Goal: Information Seeking & Learning: Learn about a topic

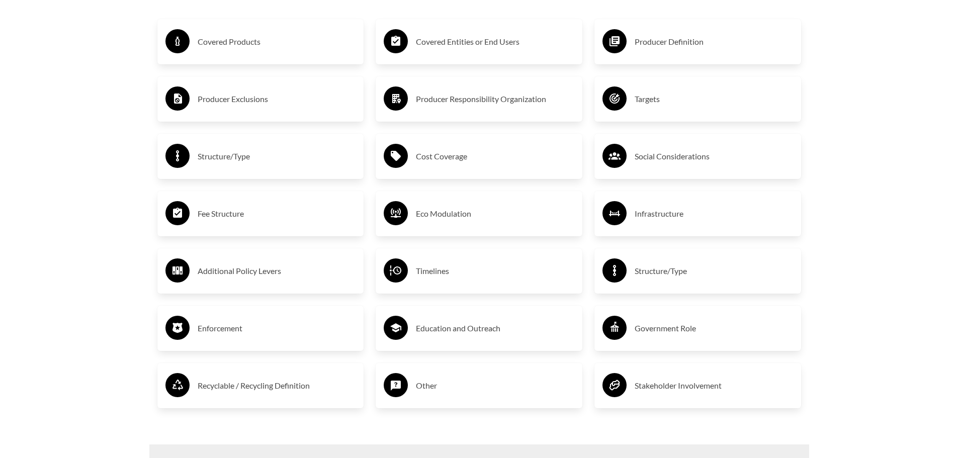
scroll to position [1810, 0]
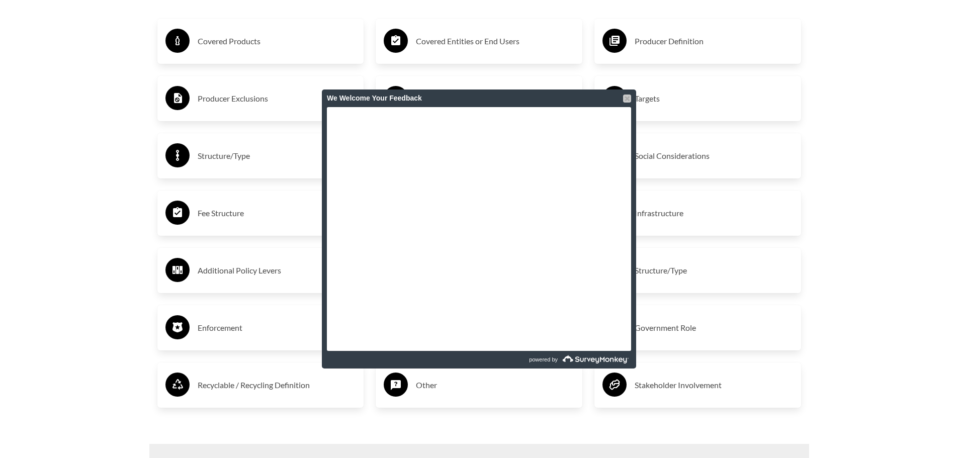
click at [628, 100] on div at bounding box center [627, 99] width 8 height 8
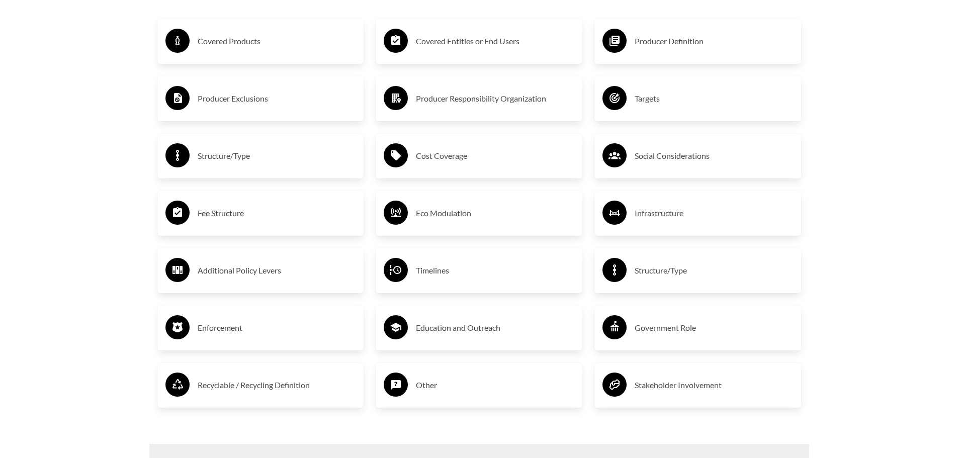
click at [462, 265] on h3 "Timelines" at bounding box center [495, 270] width 158 height 16
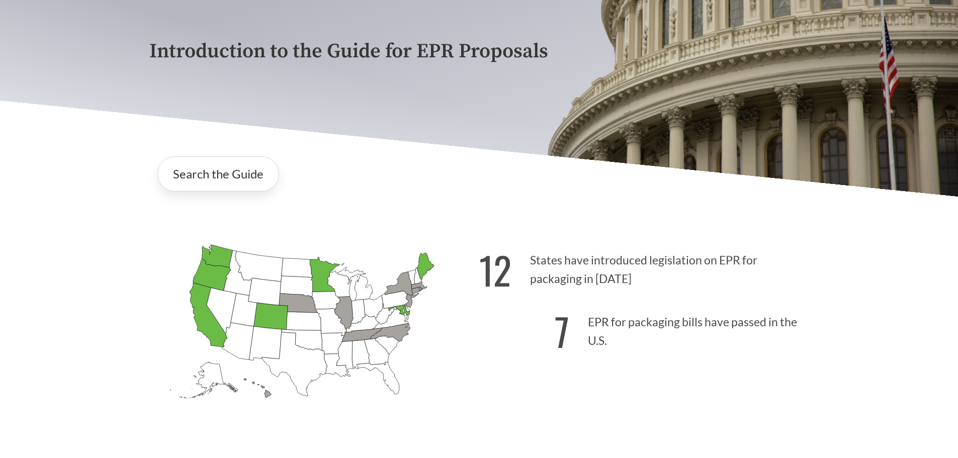
scroll to position [150, 0]
click at [391, 334] on icon "[US_STATE] Introduced: 1" at bounding box center [390, 332] width 40 height 18
click at [232, 181] on link "Search the Guide" at bounding box center [218, 173] width 122 height 35
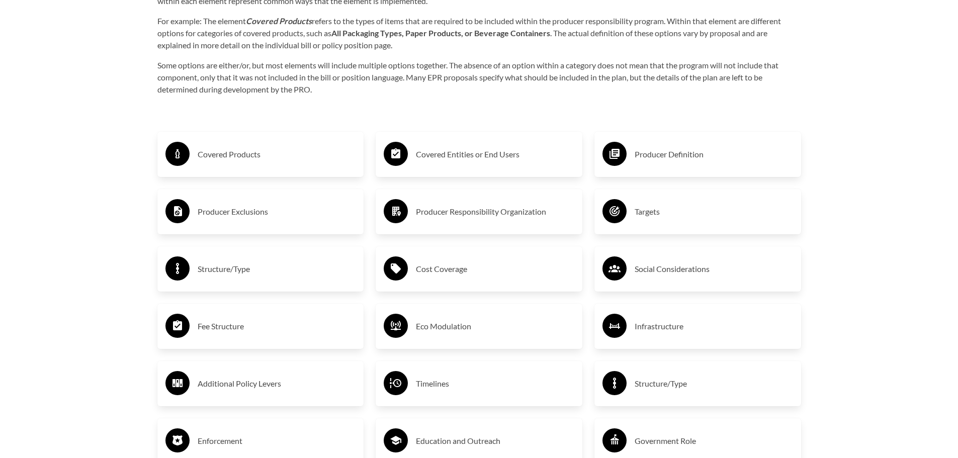
scroll to position [1699, 0]
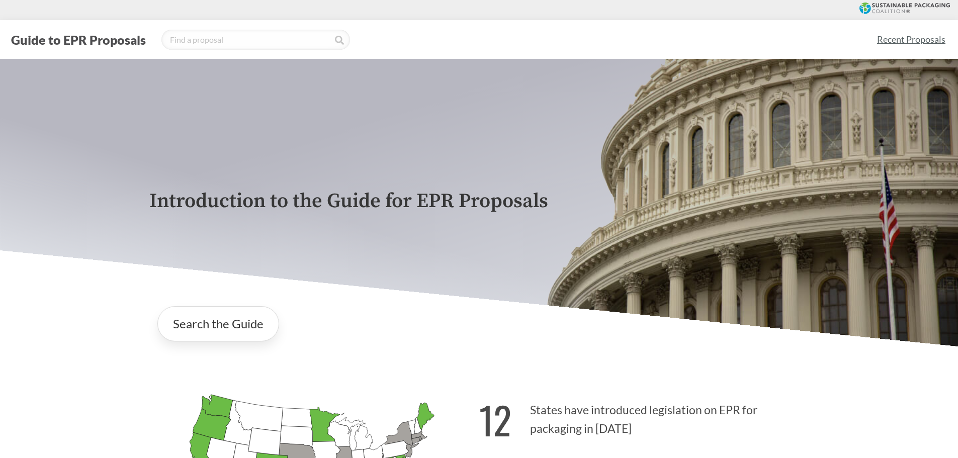
click at [898, 40] on link "Recent Proposals" at bounding box center [910, 39] width 77 height 23
